Goal: Task Accomplishment & Management: Use online tool/utility

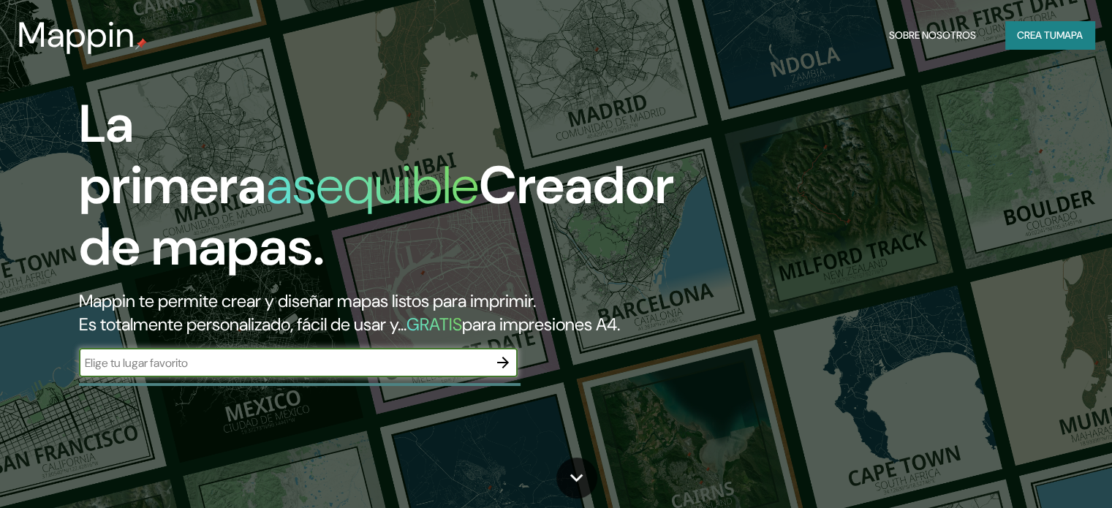
click at [189, 392] on div "La primera asequible Creador de mapas. Mappin te permite crear y diseñar mapas …" at bounding box center [357, 243] width 668 height 298
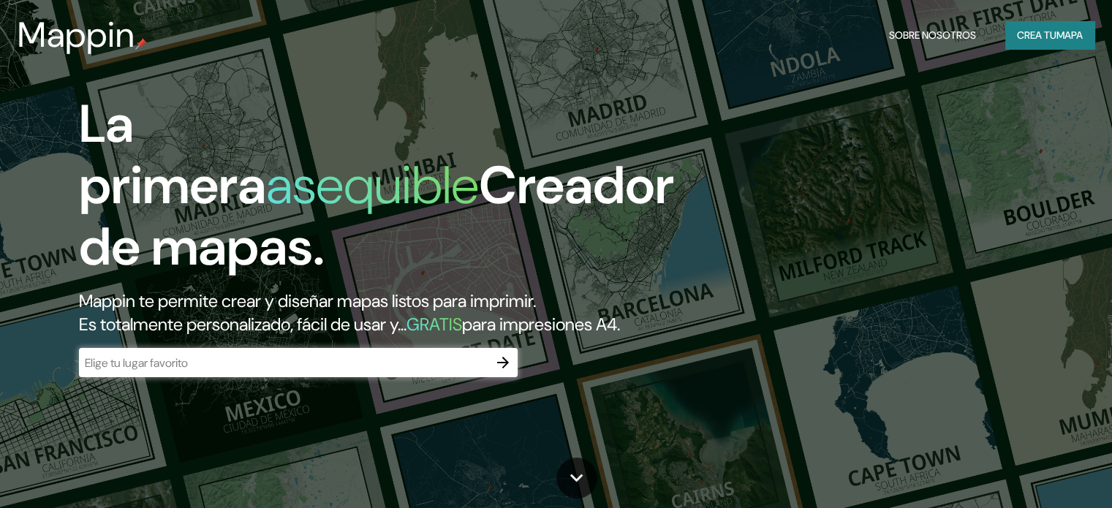
click at [205, 371] on input "text" at bounding box center [283, 363] width 409 height 17
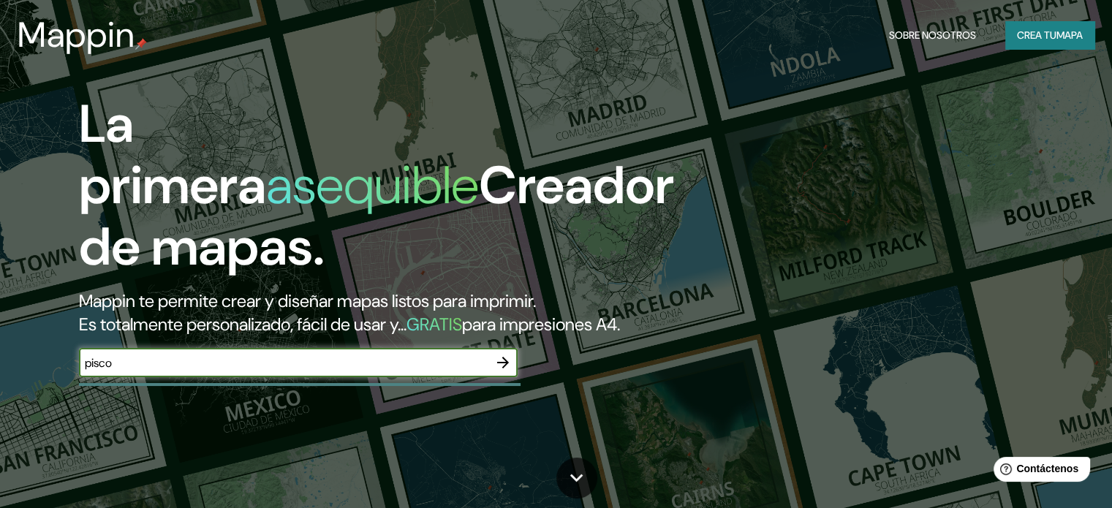
type input "pisco"
click at [500, 371] on icon "button" at bounding box center [503, 363] width 18 height 18
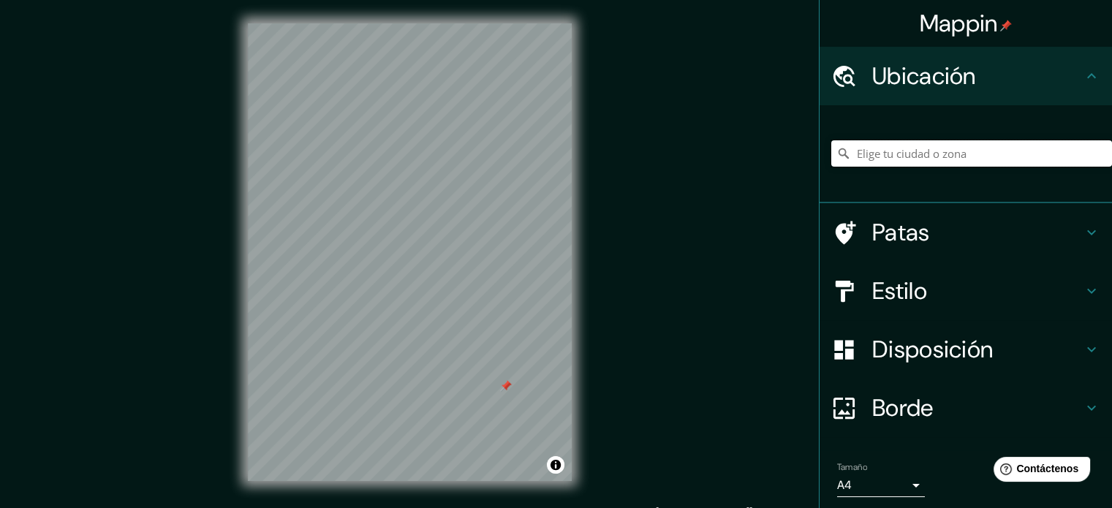
click at [965, 154] on input "Elige tu ciudad o zona" at bounding box center [971, 153] width 281 height 26
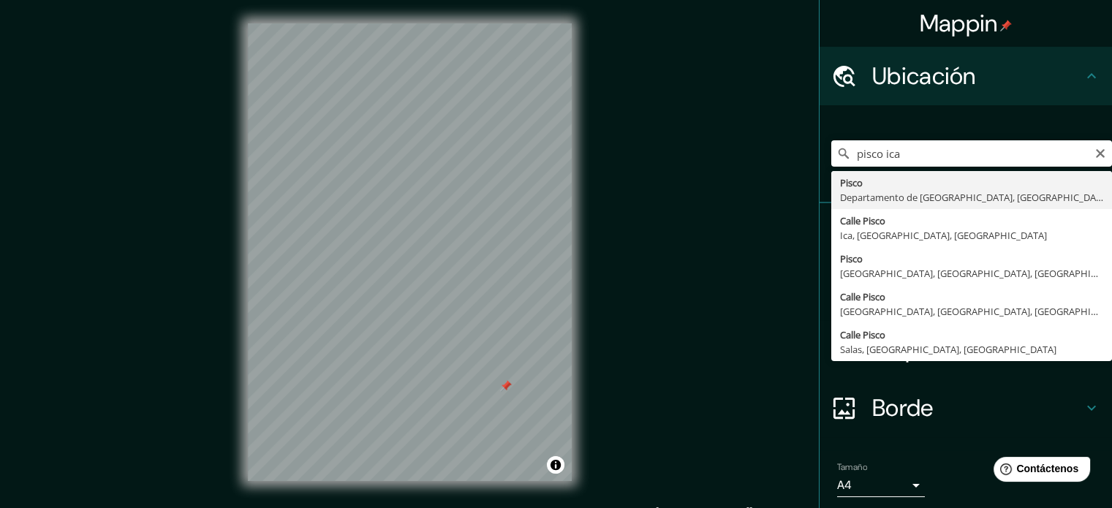
type input "Pisco, [GEOGRAPHIC_DATA], [GEOGRAPHIC_DATA]"
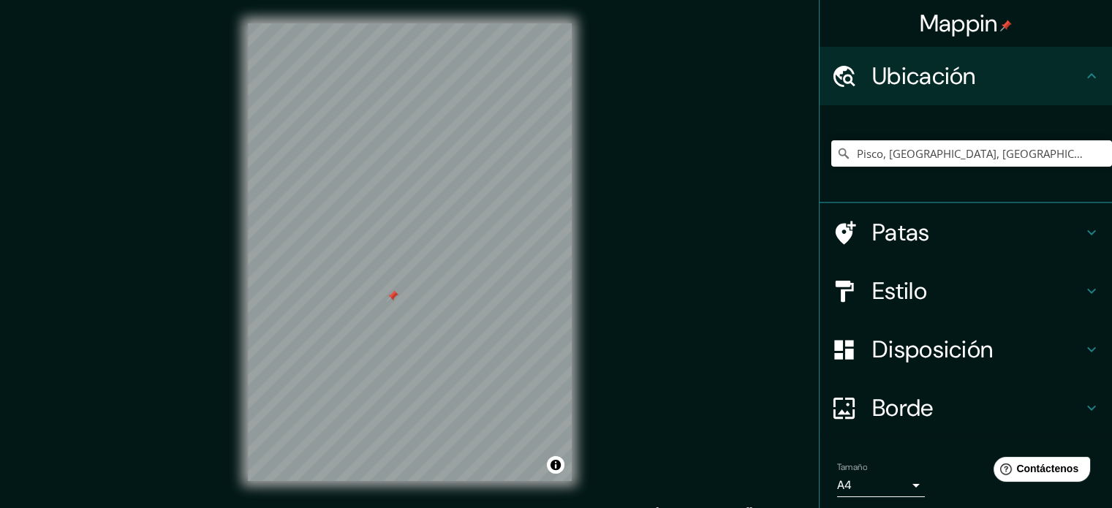
click at [395, 301] on div at bounding box center [393, 296] width 12 height 12
click at [354, 273] on div at bounding box center [356, 268] width 12 height 12
